Goal: Information Seeking & Learning: Learn about a topic

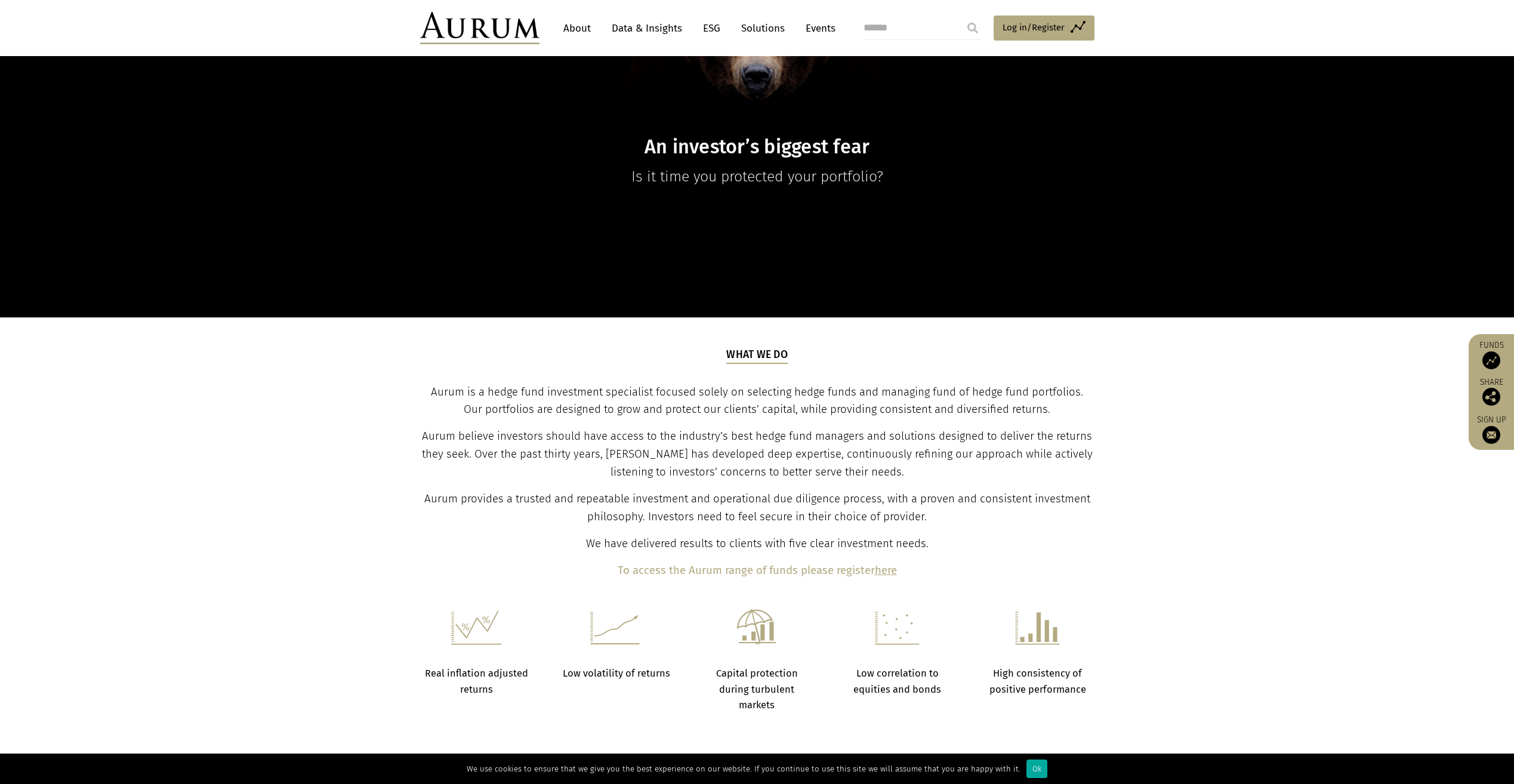
scroll to position [536, 0]
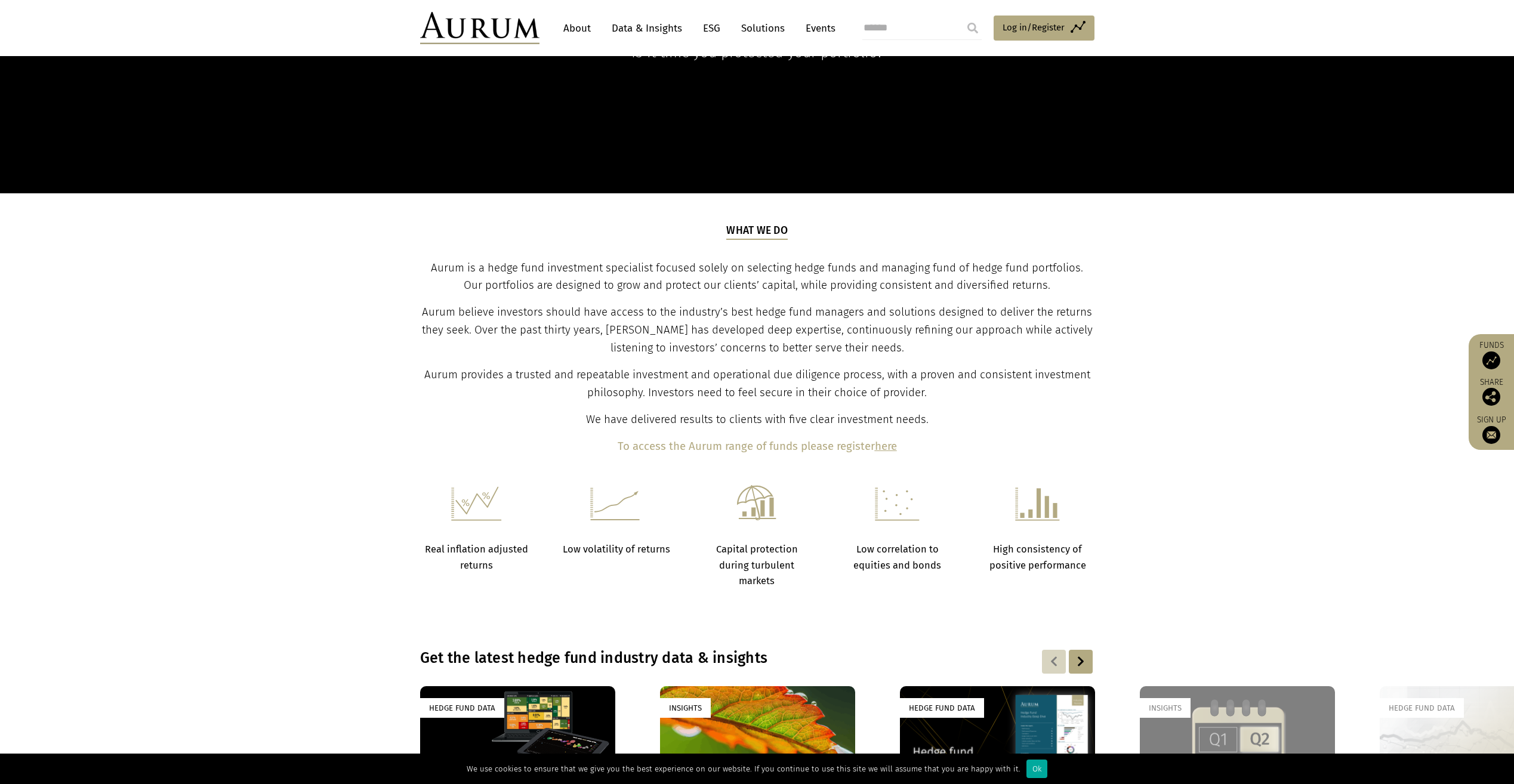
scroll to position [597, 0]
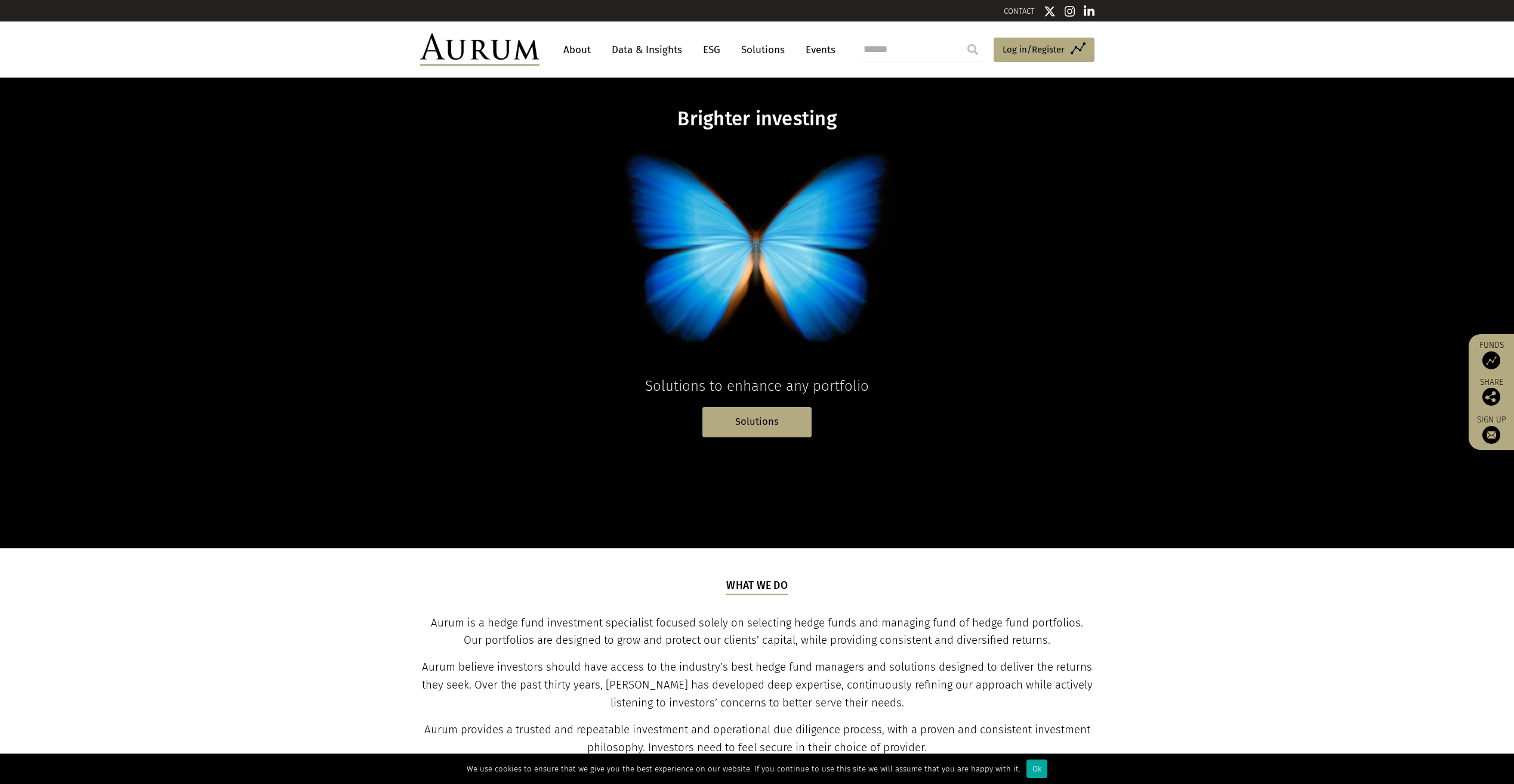
click at [766, 50] on link "Solutions" at bounding box center [763, 50] width 56 height 22
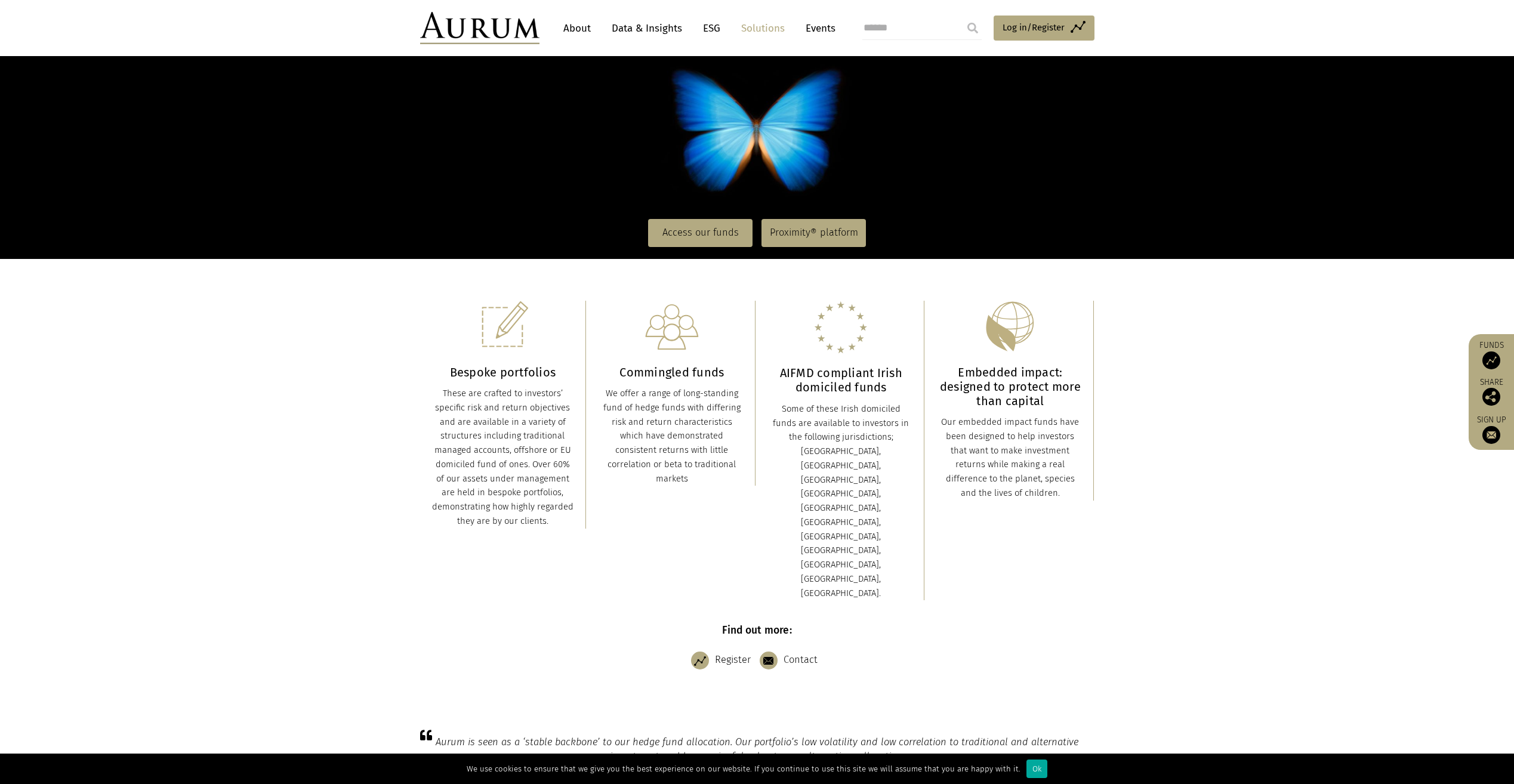
scroll to position [119, 0]
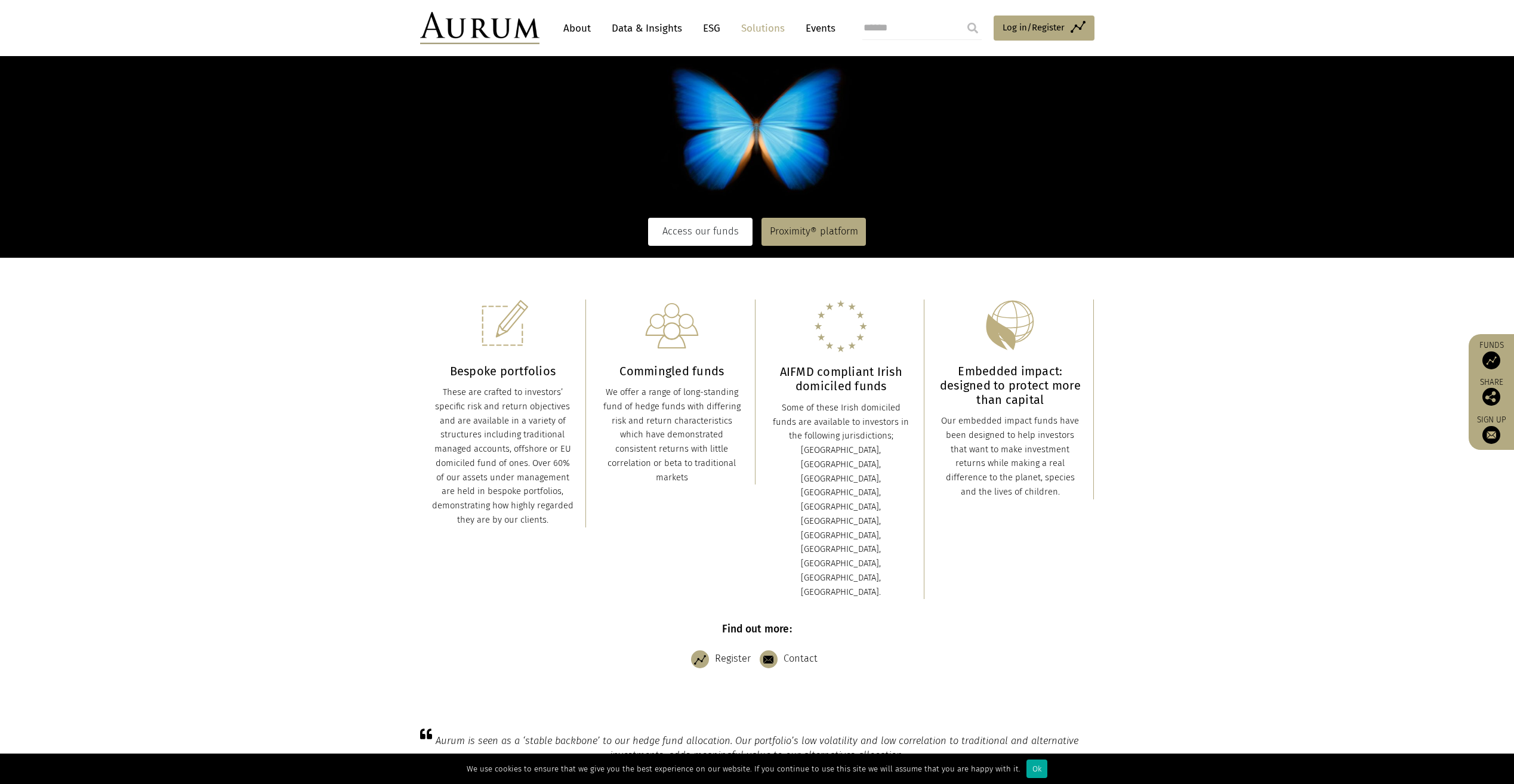
click at [687, 233] on link "Access our funds" at bounding box center [700, 231] width 105 height 27
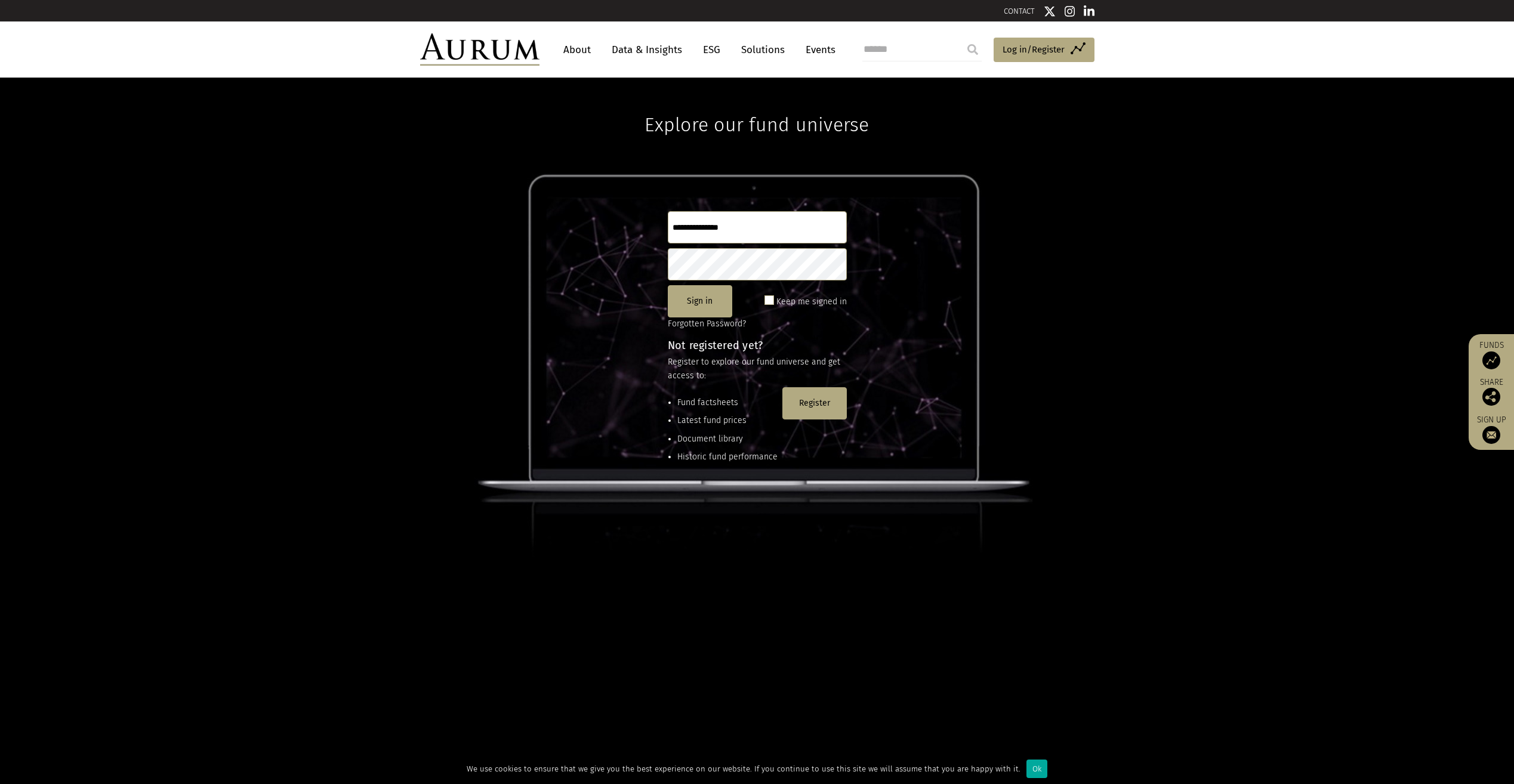
click at [635, 41] on link "Data & Insights" at bounding box center [647, 50] width 82 height 22
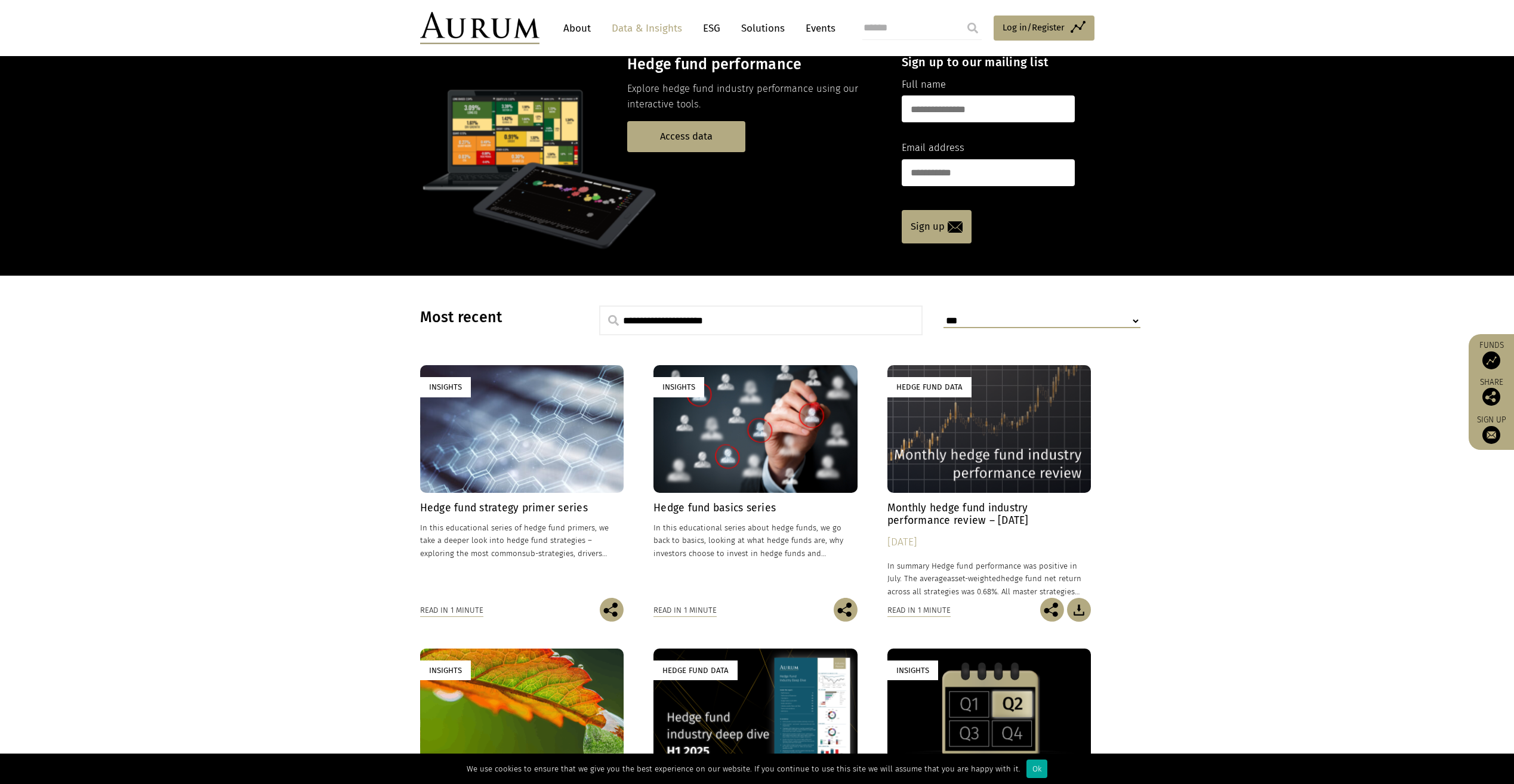
scroll to position [51, 0]
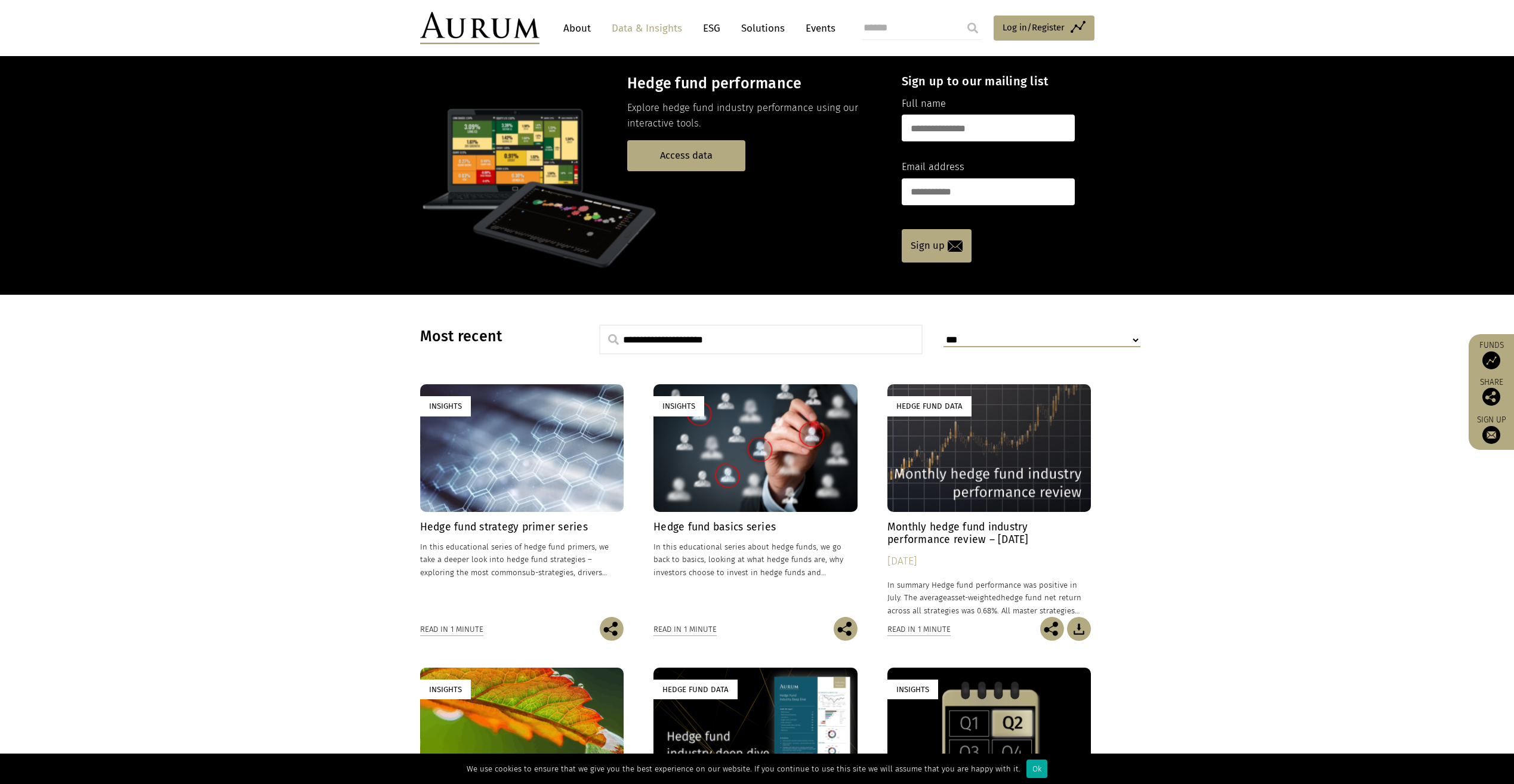
click at [508, 528] on h4 "Hedge fund strategy primer series" at bounding box center [522, 527] width 204 height 13
